Goal: Information Seeking & Learning: Learn about a topic

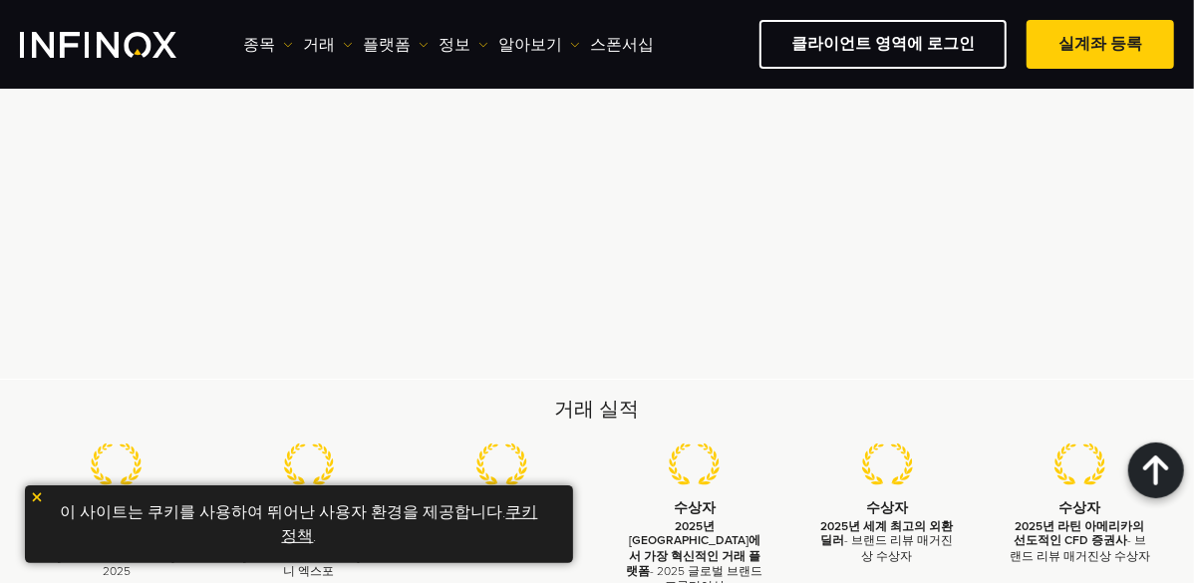
scroll to position [5659, 0]
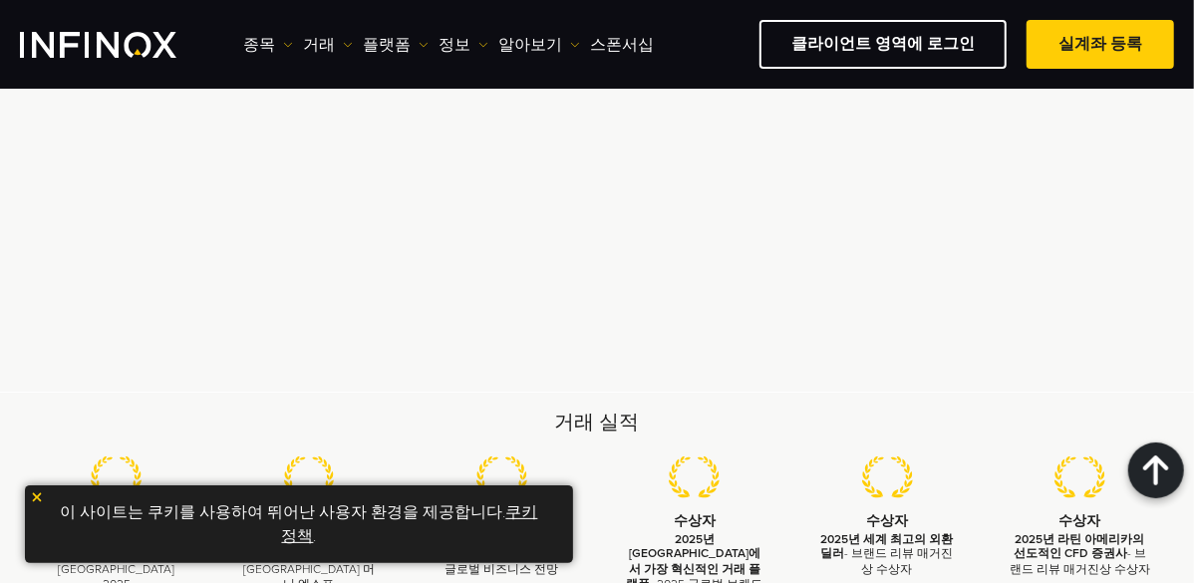
click at [928, 335] on div "고객의 소리" at bounding box center [597, 168] width 1194 height 448
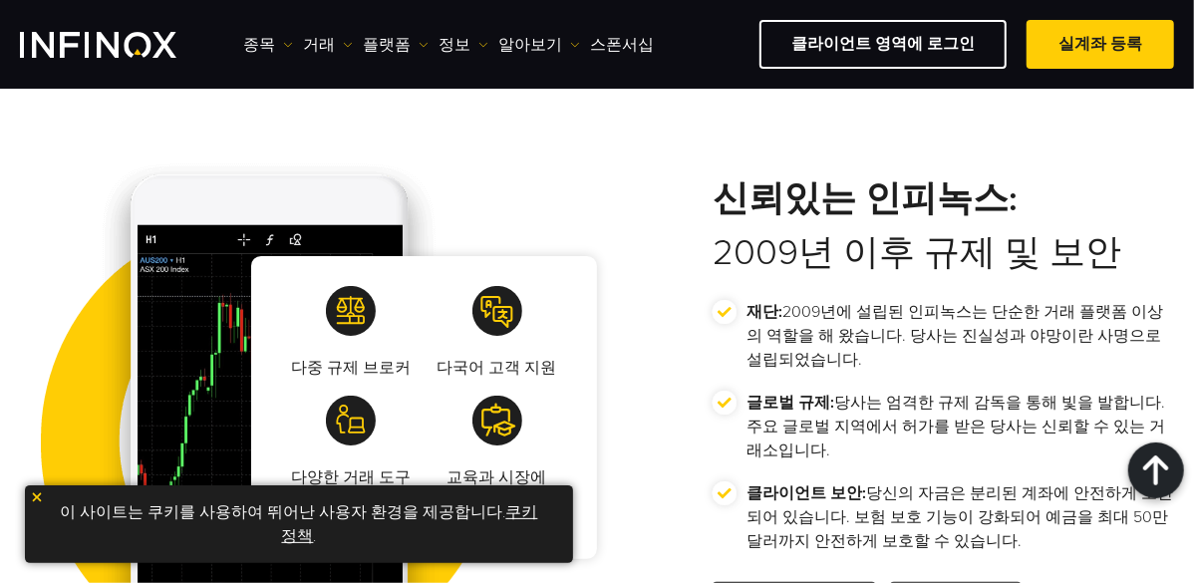
scroll to position [3607, 0]
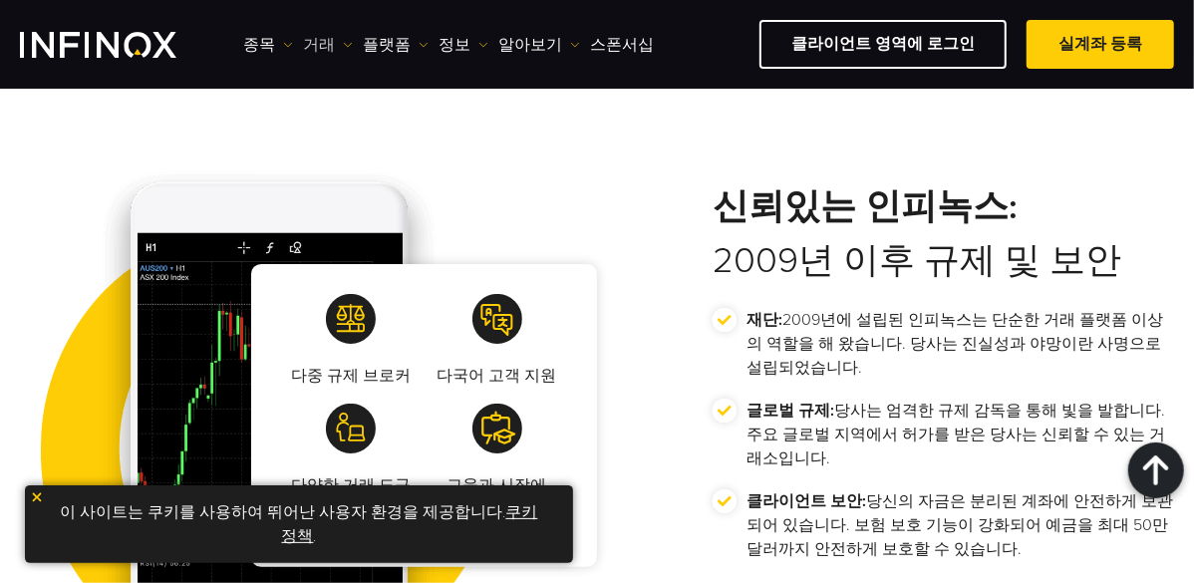
click at [321, 47] on link "거래" at bounding box center [328, 45] width 50 height 24
click at [514, 151] on img at bounding box center [268, 416] width 497 height 548
click at [443, 41] on link "정보" at bounding box center [464, 45] width 50 height 24
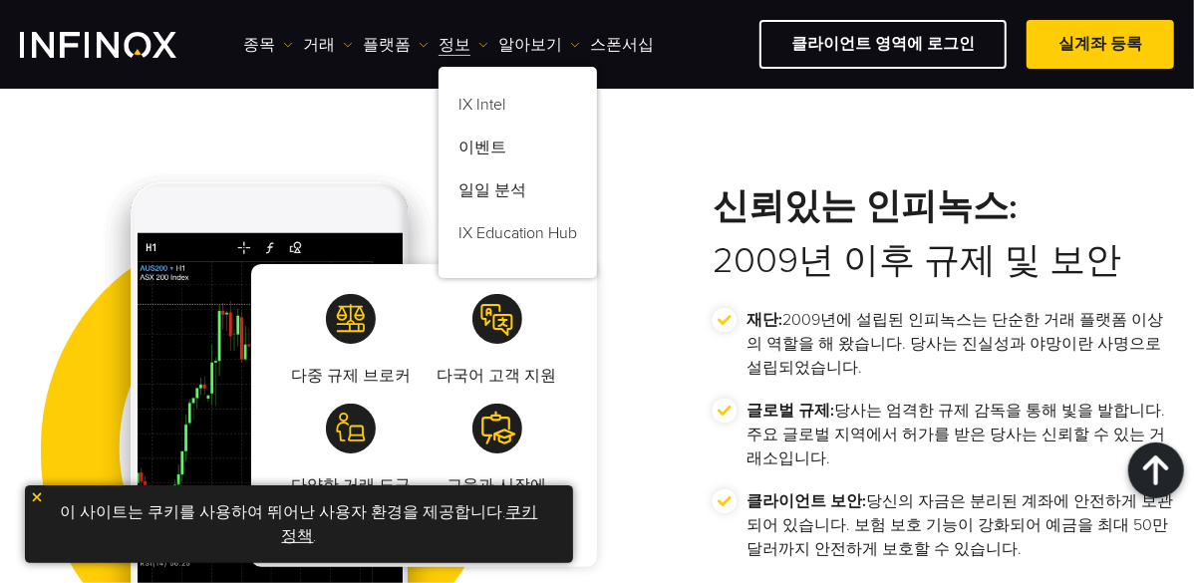
click at [635, 160] on div "다중 규제 브로커 다국어 고객 지원 다양한 거래 도구 교육과 시장에 [DATE] 예측 신뢰있는 인피녹스: 2009년 이후 규제 및 보안 재단:" at bounding box center [597, 416] width 1194 height 548
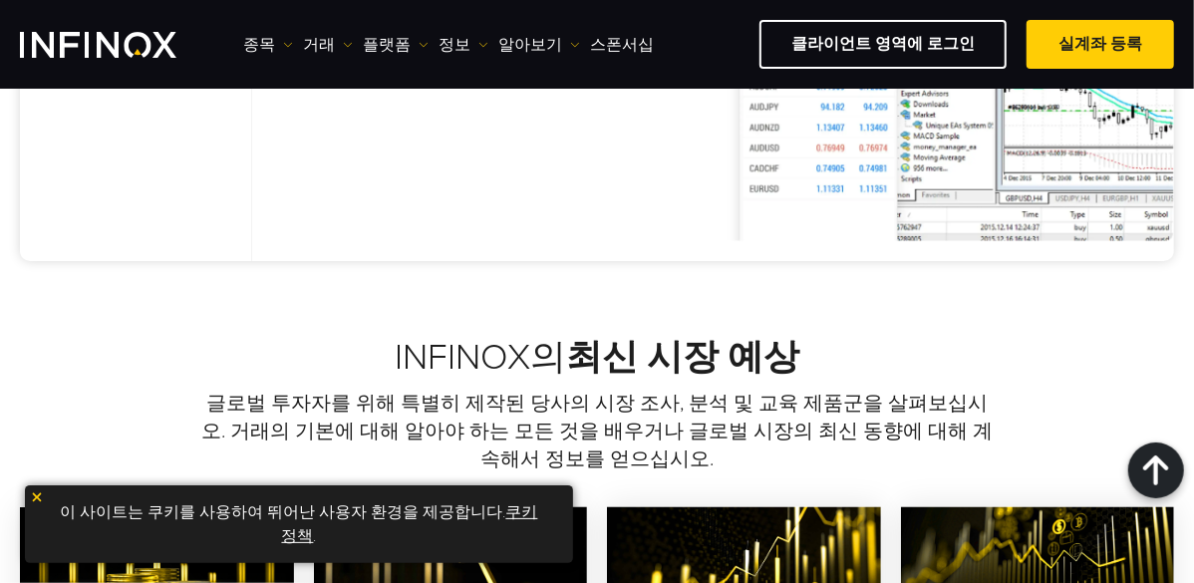
click at [104, 51] on img "INFINOX Logo" at bounding box center [98, 45] width 157 height 26
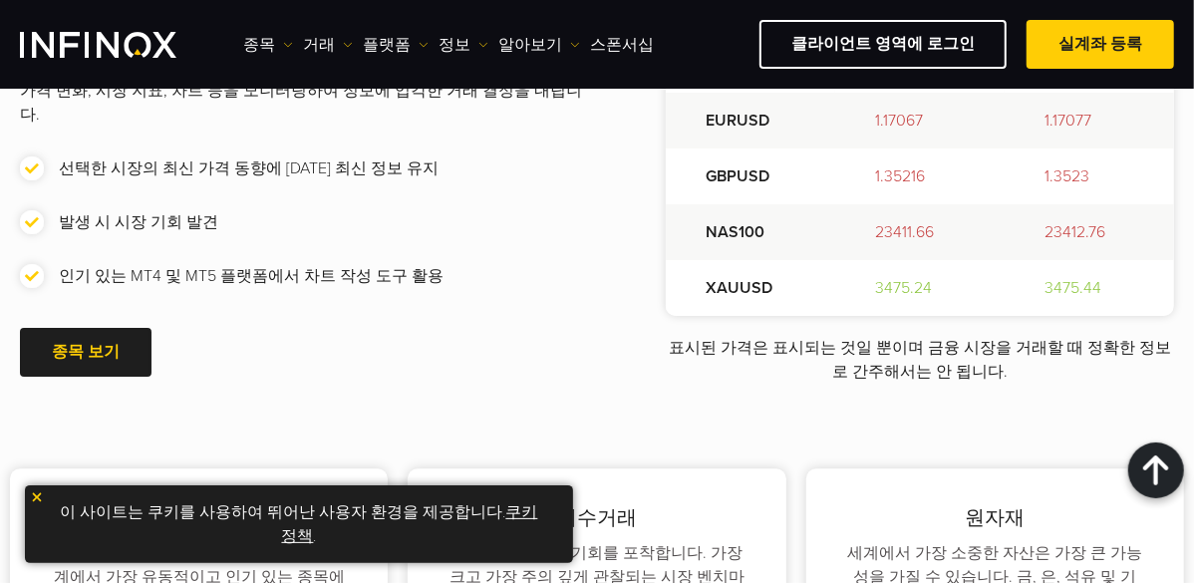
scroll to position [2823, 0]
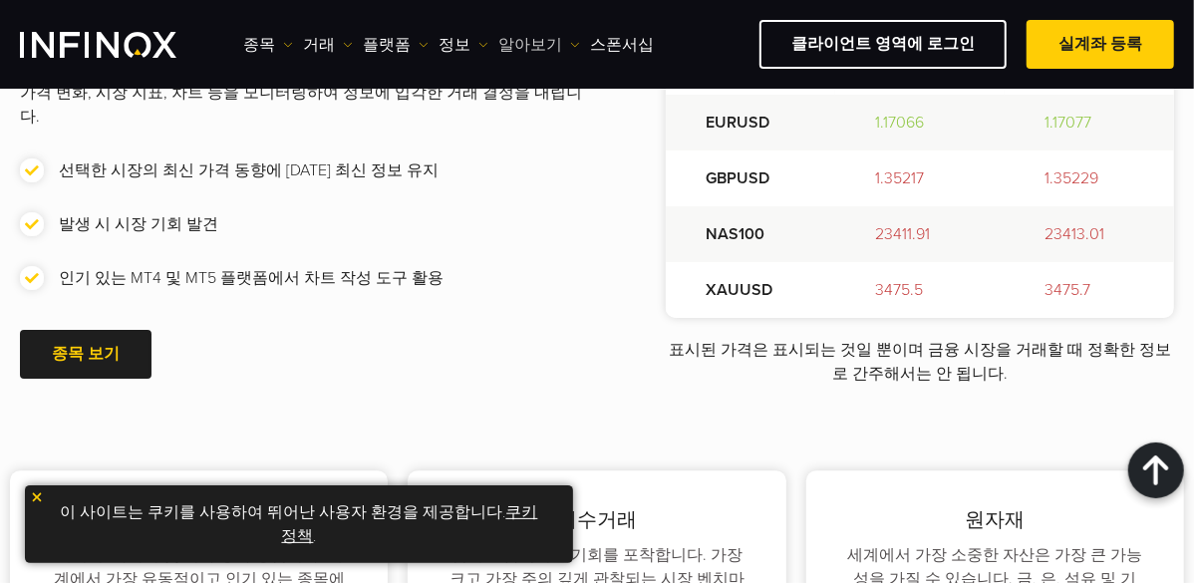
click at [512, 51] on link "알아보기" at bounding box center [539, 45] width 82 height 24
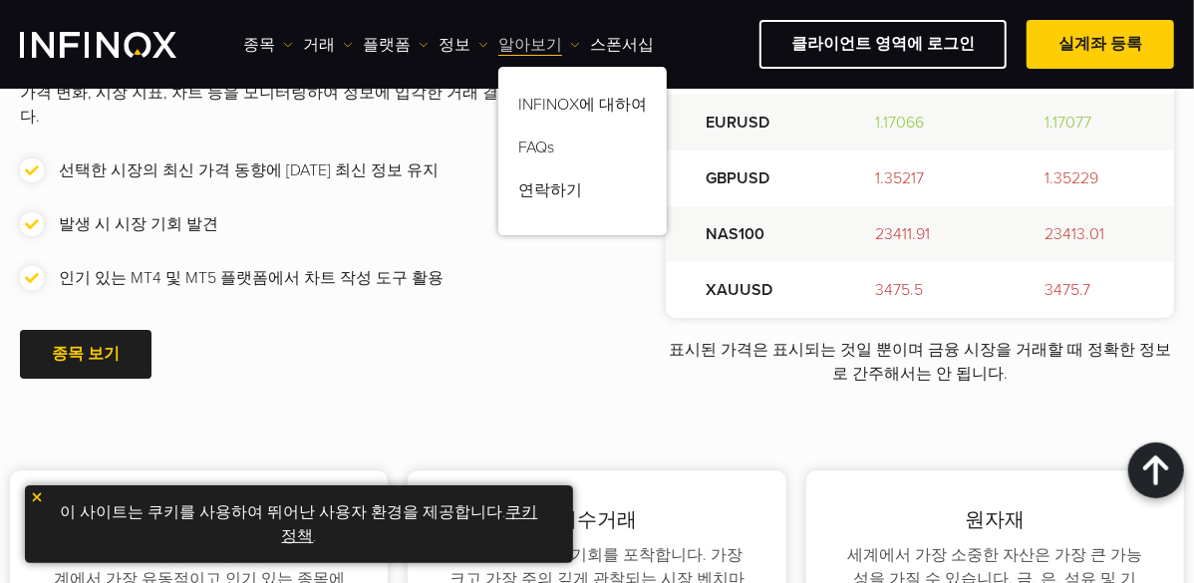
scroll to position [0, 0]
click at [514, 144] on link "FAQs" at bounding box center [582, 151] width 168 height 43
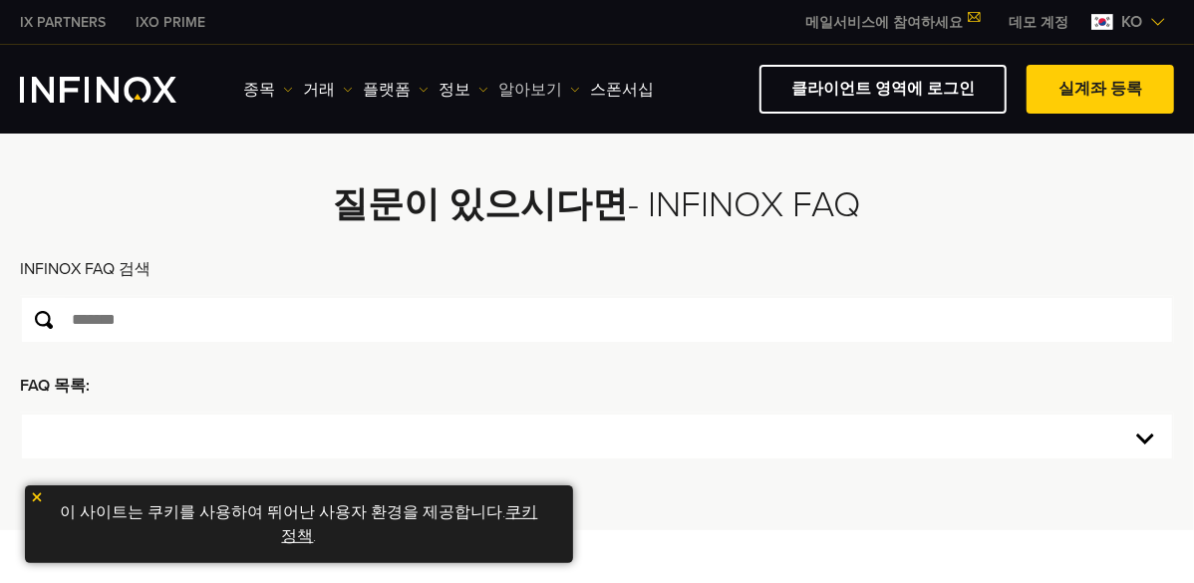
click at [498, 94] on link "알아보기" at bounding box center [539, 90] width 82 height 24
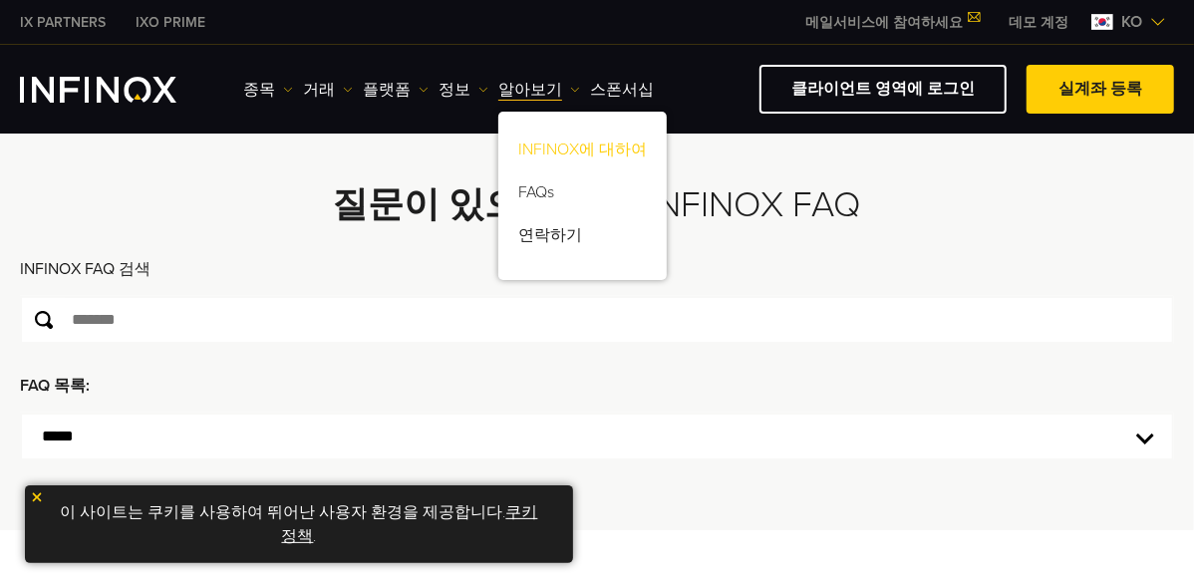
click at [584, 152] on link "INFINOX에 대하여" at bounding box center [582, 153] width 168 height 43
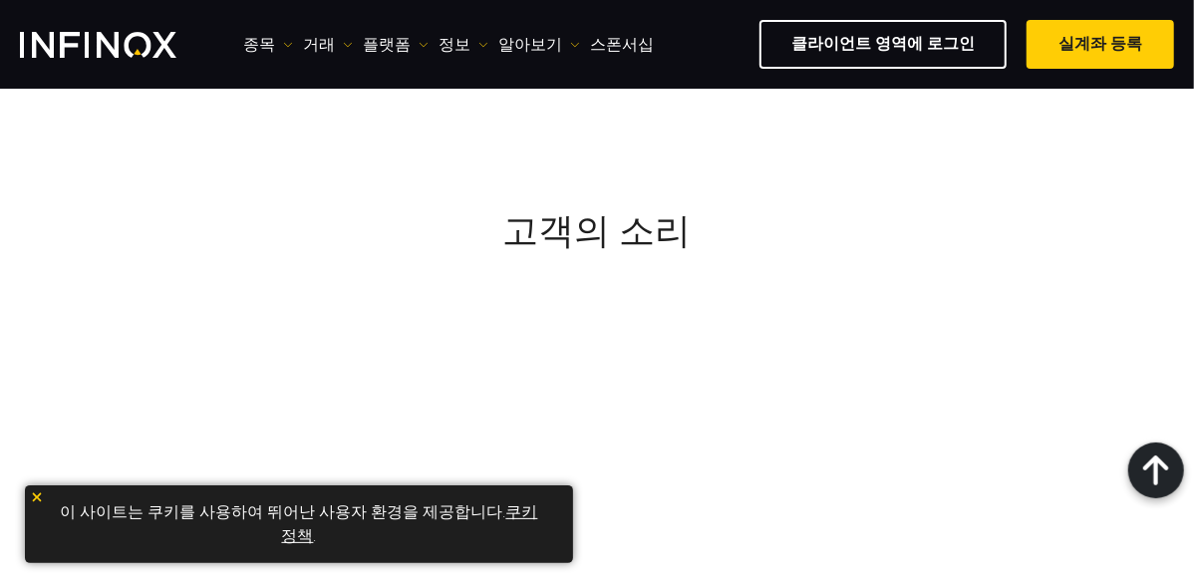
scroll to position [9376, 0]
click at [443, 51] on link "정보" at bounding box center [464, 45] width 50 height 24
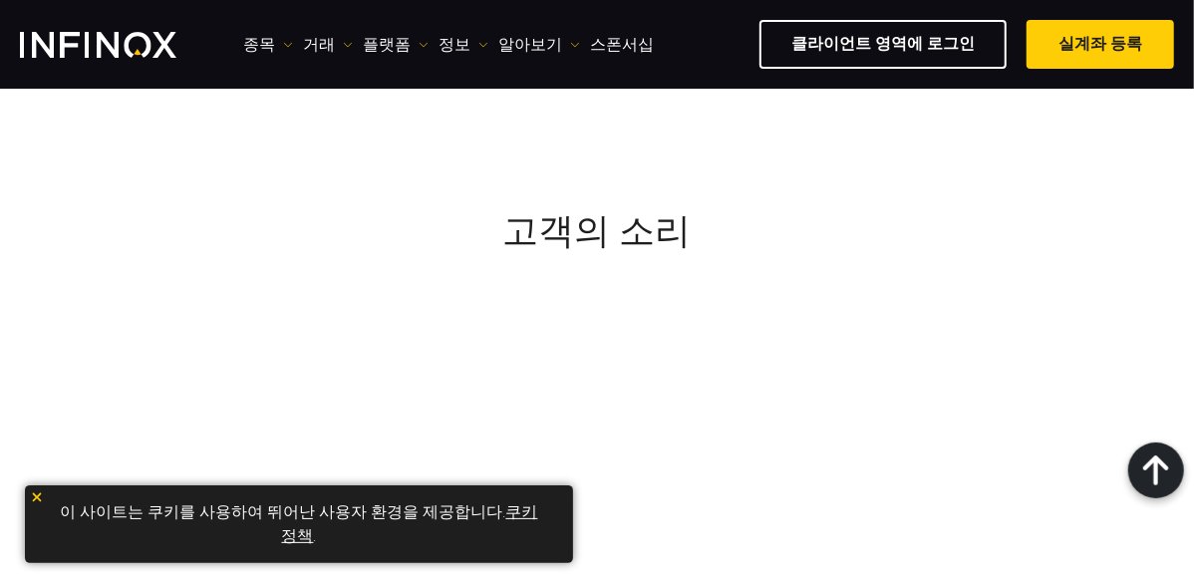
scroll to position [9247, 0]
click at [316, 55] on link "거래" at bounding box center [328, 45] width 50 height 24
click at [375, 49] on link "플랫폼" at bounding box center [396, 45] width 66 height 24
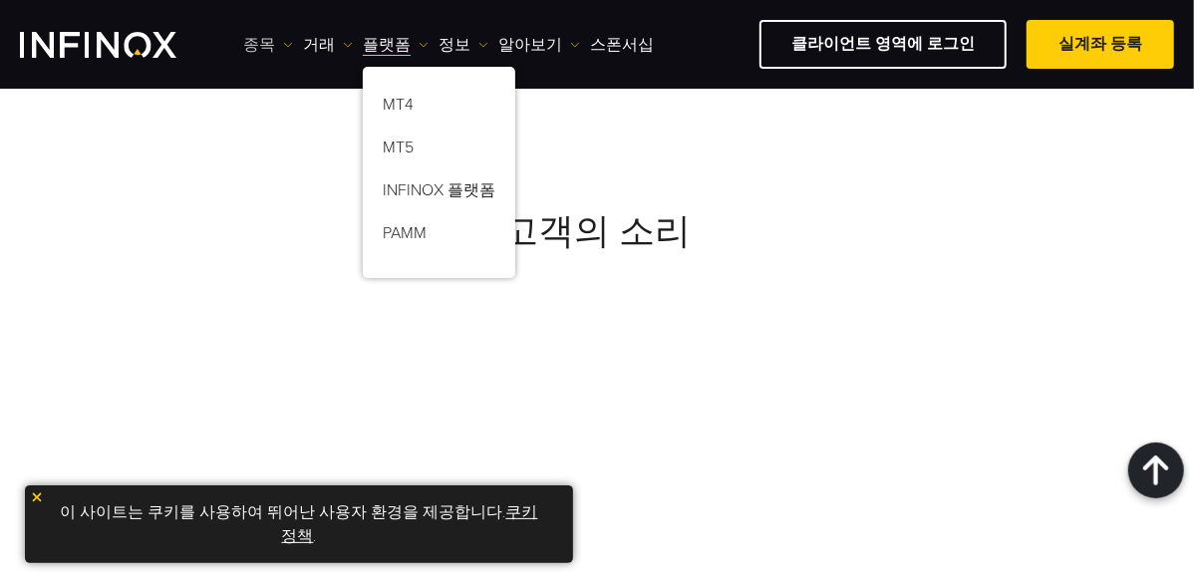
click at [245, 47] on link "종목" at bounding box center [268, 45] width 50 height 24
